Goal: Task Accomplishment & Management: Use online tool/utility

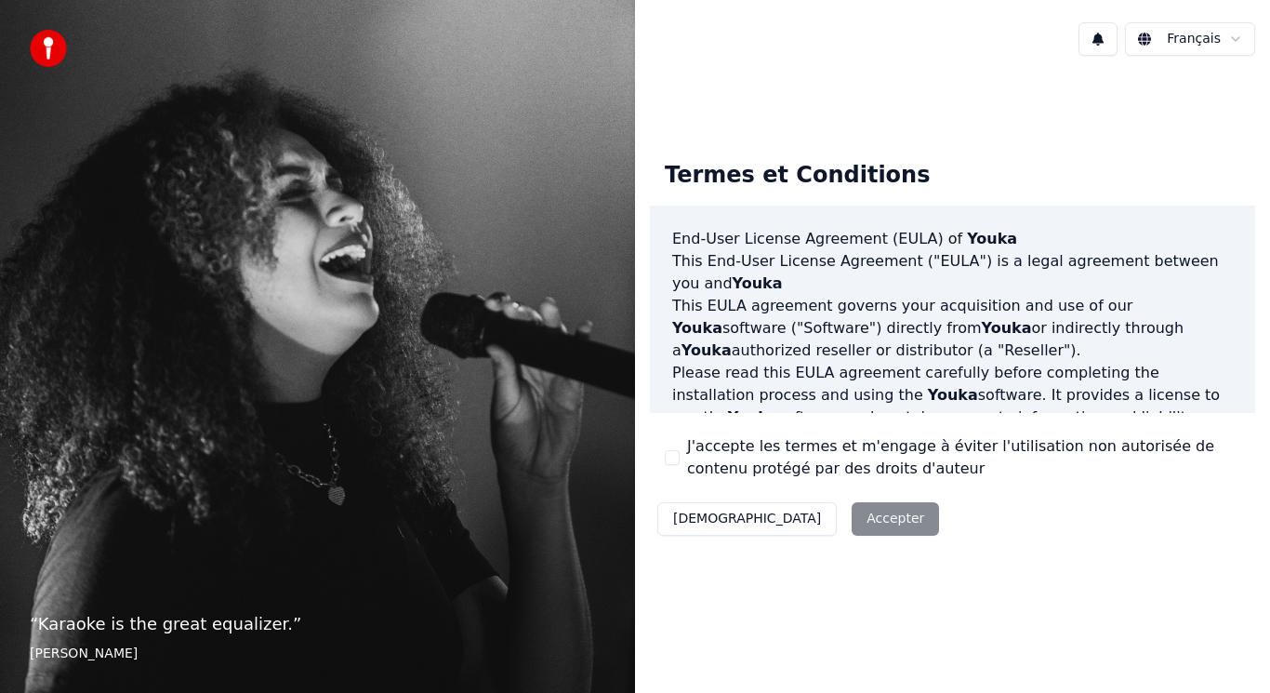
click at [670, 455] on button "J'accepte les termes et m'engage à éviter l'utilisation non autorisée de conten…" at bounding box center [672, 457] width 15 height 15
click at [852, 516] on button "Accepter" at bounding box center [895, 518] width 87 height 33
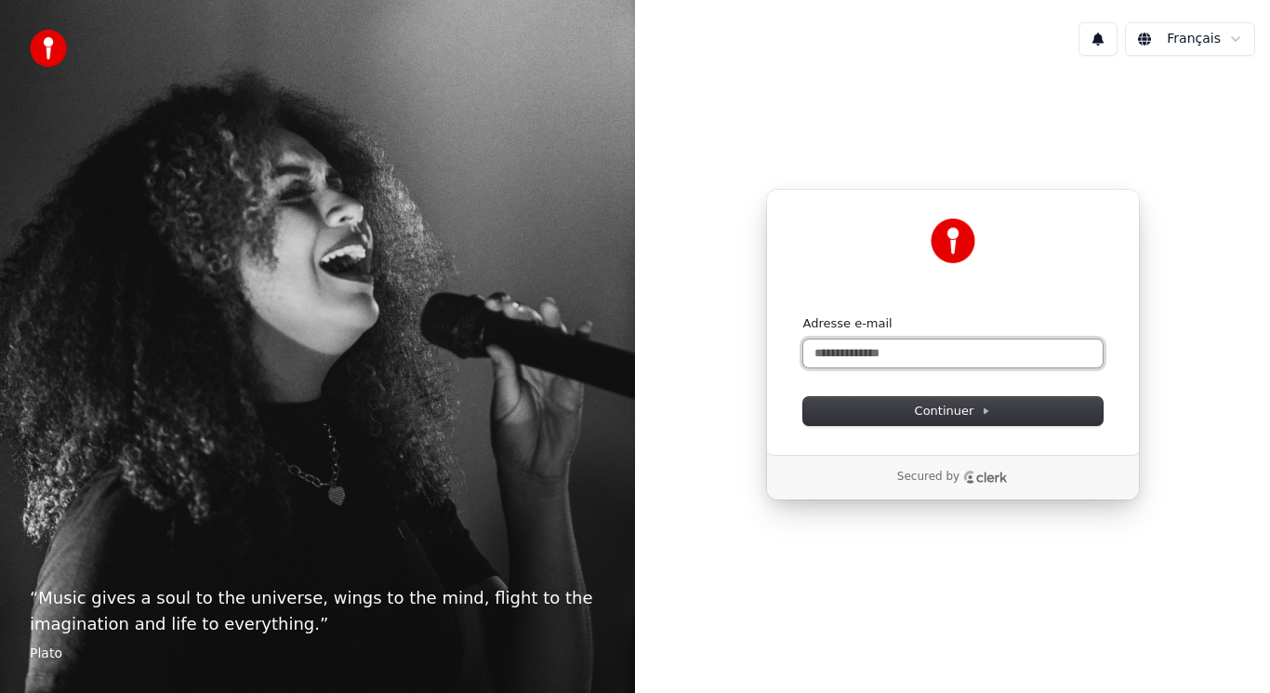
click at [909, 352] on input "Adresse e-mail" at bounding box center [952, 353] width 299 height 28
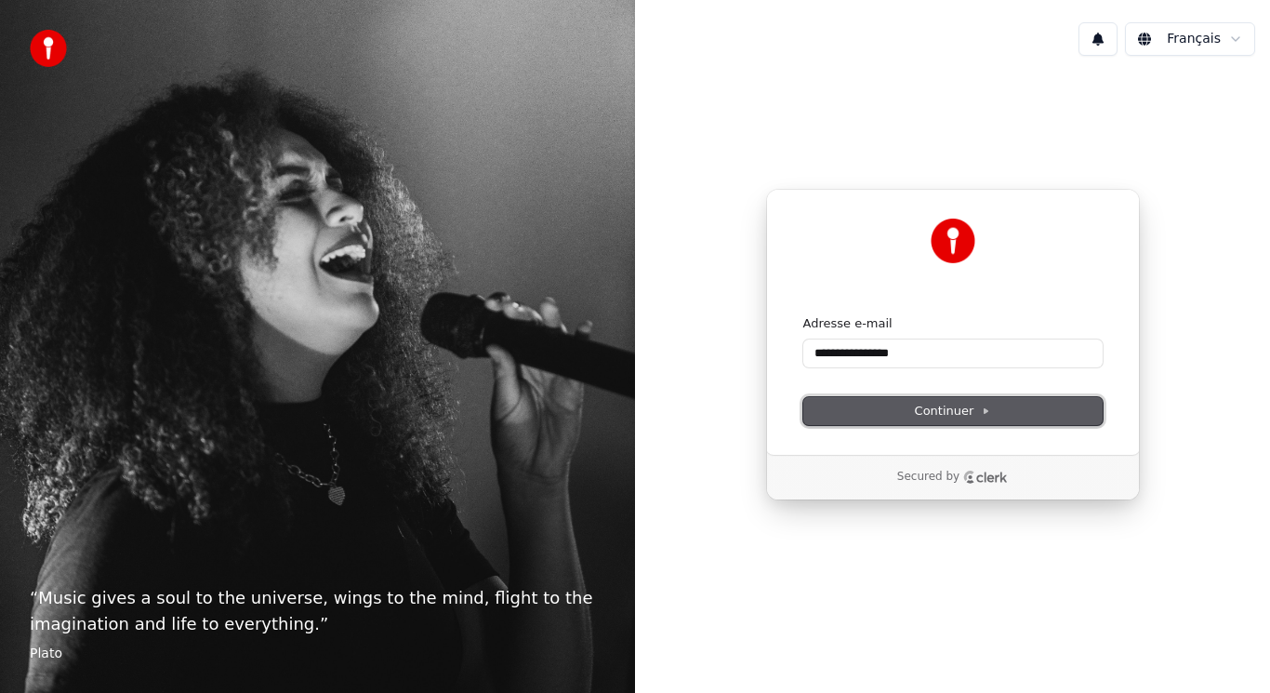
click at [974, 405] on span "Continuer" at bounding box center [953, 411] width 76 height 17
type input "**********"
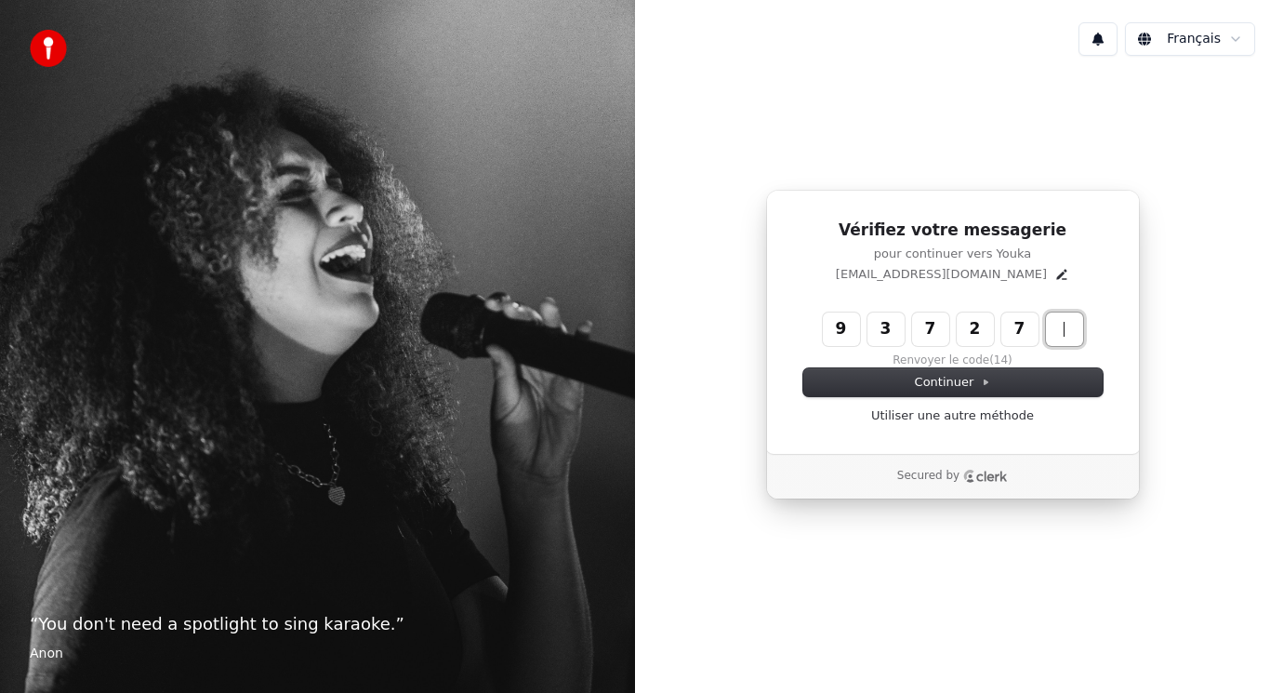
type input "******"
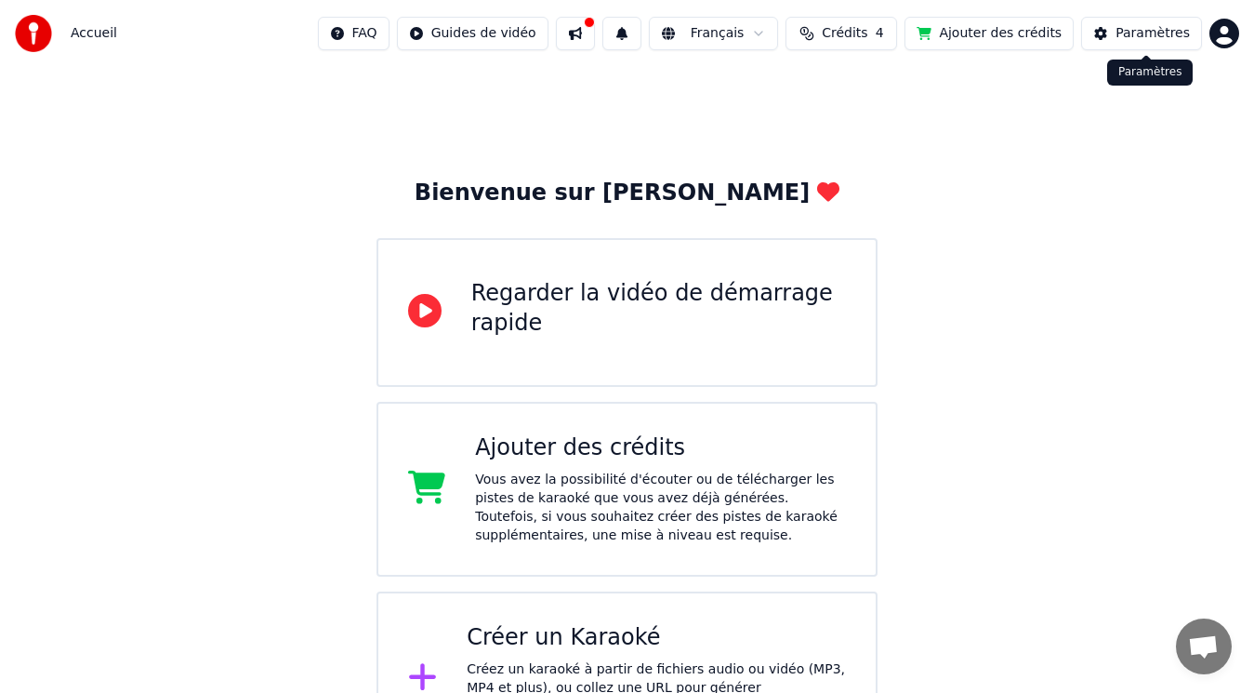
click at [1157, 42] on div "Paramètres" at bounding box center [1153, 33] width 74 height 19
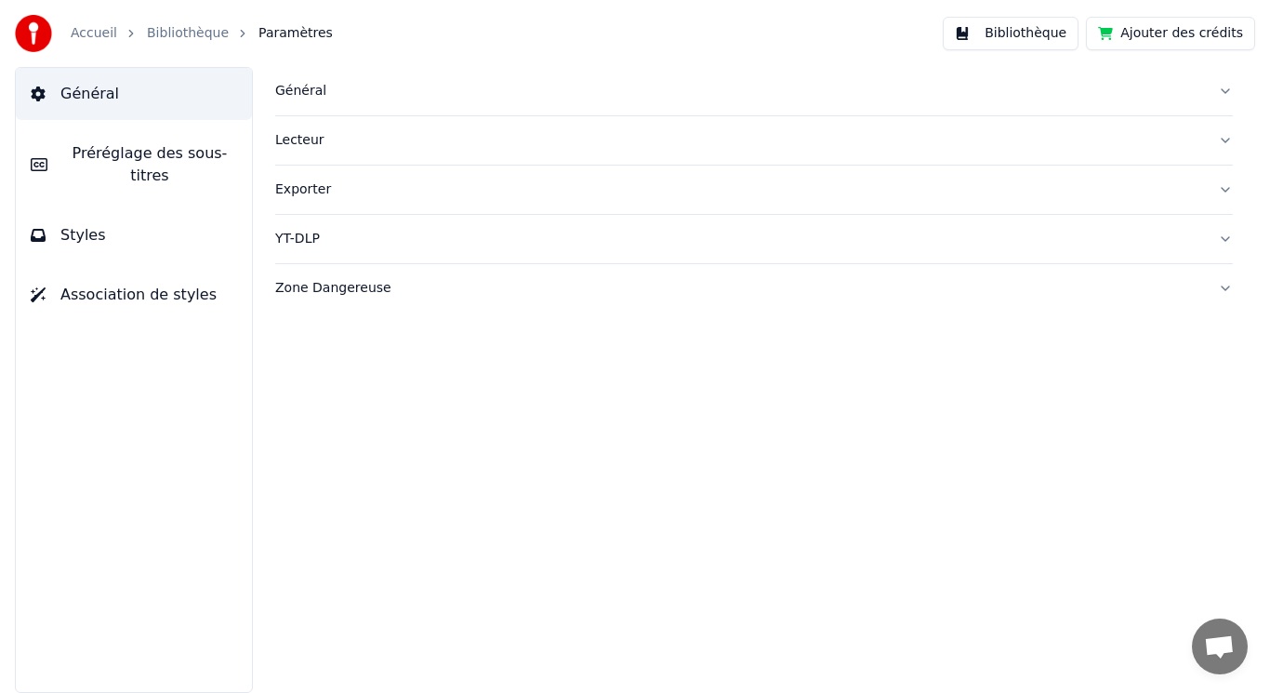
click at [170, 28] on link "Bibliothèque" at bounding box center [188, 33] width 82 height 19
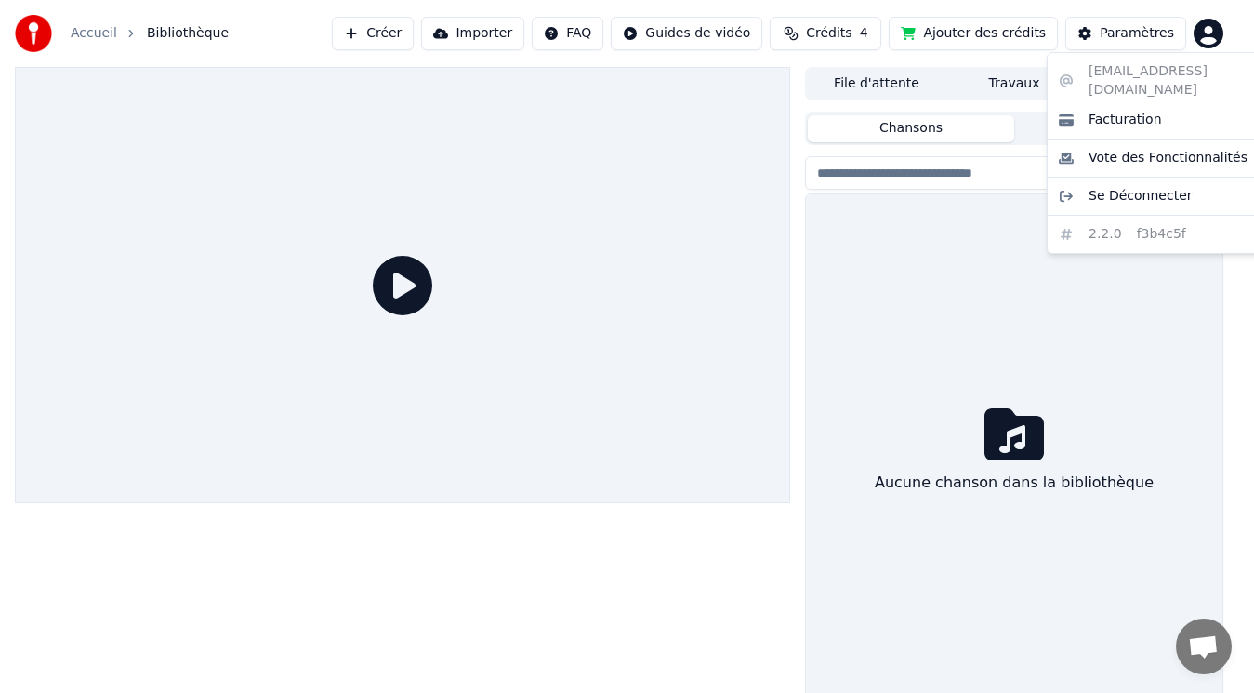
click at [1233, 39] on html "Accueil Bibliothèque Créer Importer FAQ Guides de vidéo Crédits 4 Ajouter des c…" at bounding box center [627, 346] width 1254 height 693
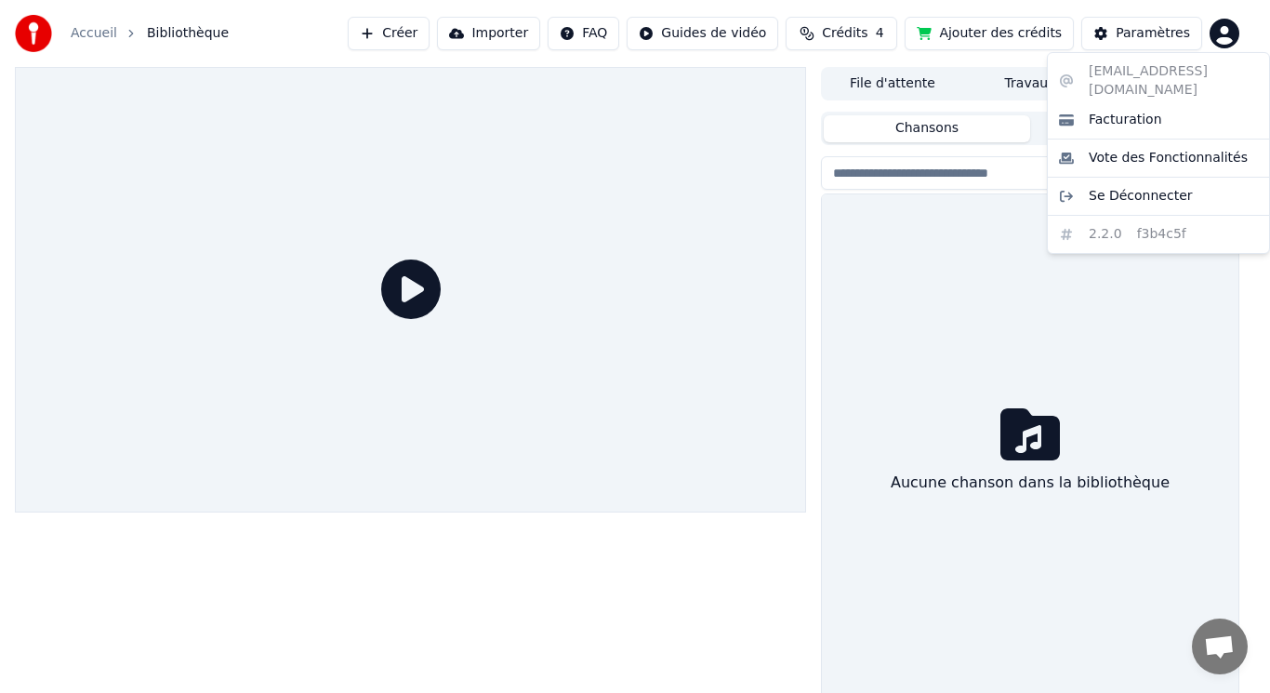
click at [1233, 39] on html "Accueil Bibliothèque Créer Importer FAQ Guides de vidéo Crédits 4 Ajouter des c…" at bounding box center [635, 346] width 1270 height 693
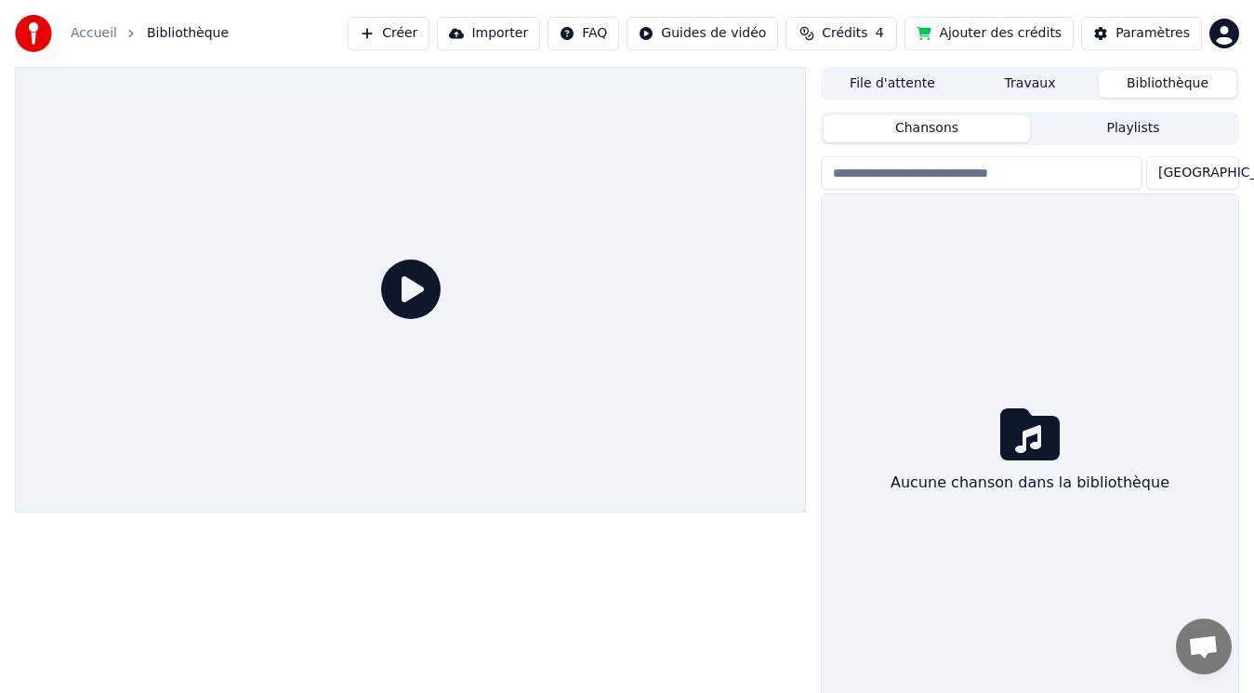
click at [420, 286] on icon at bounding box center [411, 289] width 60 height 60
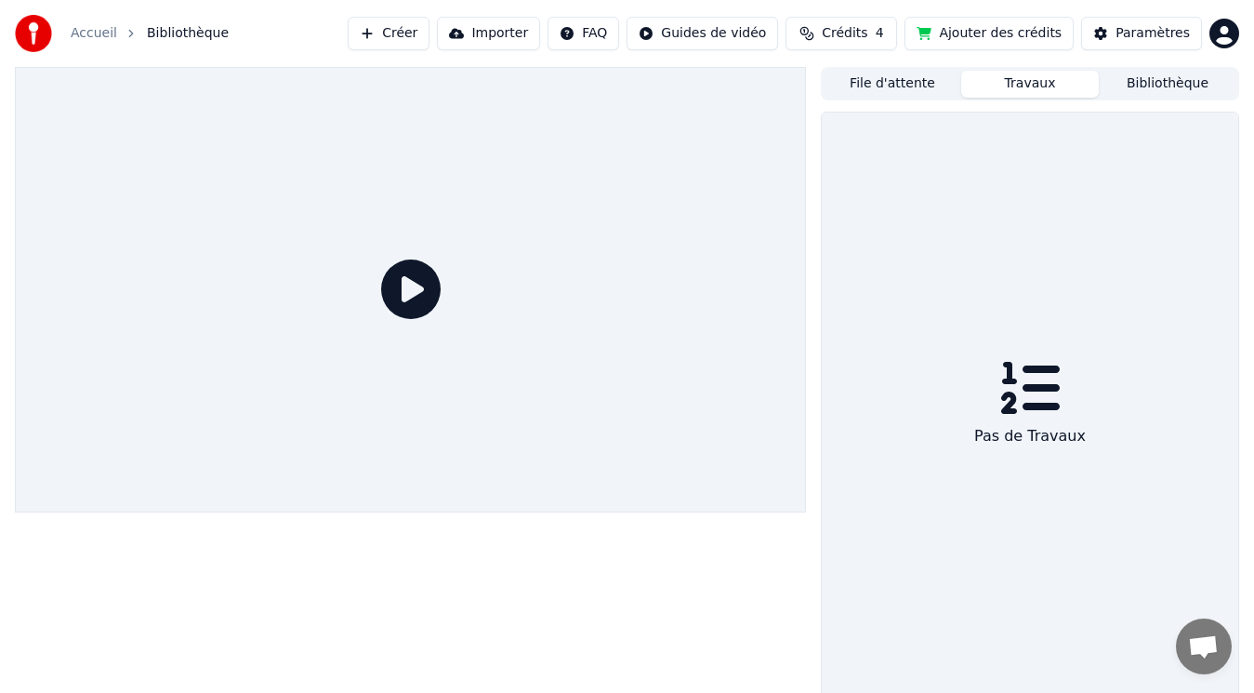
click at [1035, 84] on button "Travaux" at bounding box center [1031, 84] width 138 height 27
click at [935, 87] on button "File d'attente" at bounding box center [893, 84] width 138 height 27
click at [422, 32] on button "Créer" at bounding box center [389, 33] width 82 height 33
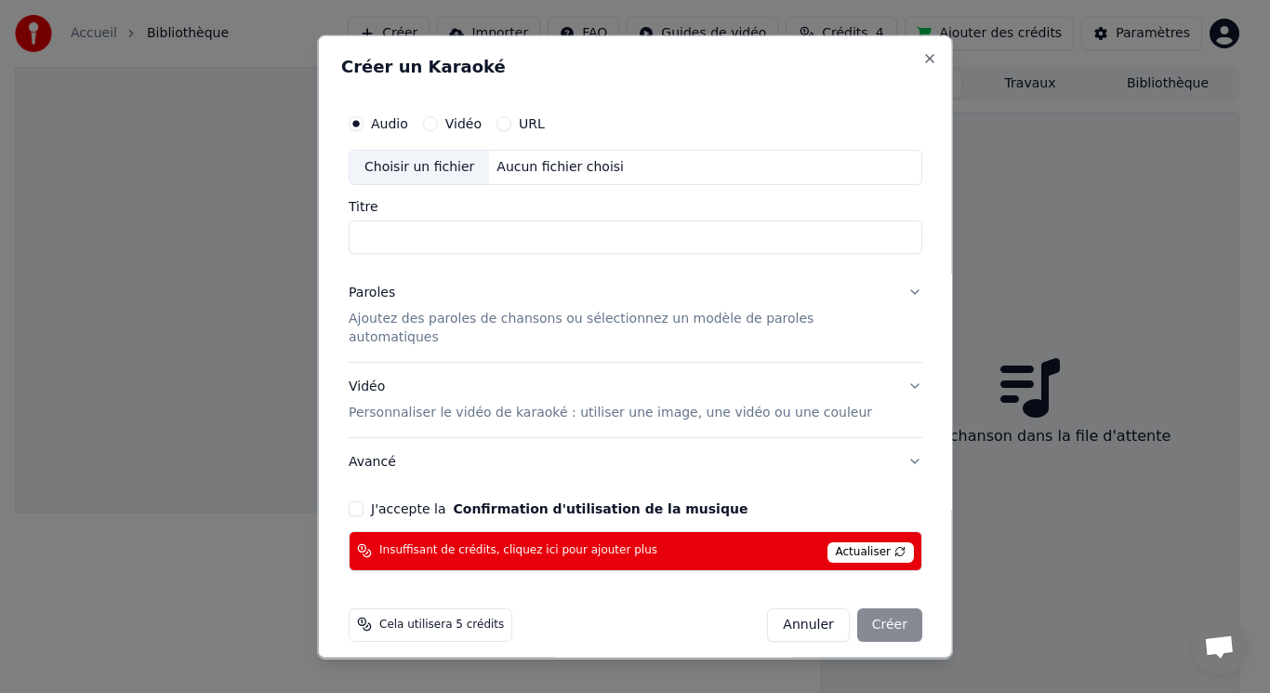
click at [800, 607] on button "Annuler" at bounding box center [808, 623] width 82 height 33
